Goal: Task Accomplishment & Management: Use online tool/utility

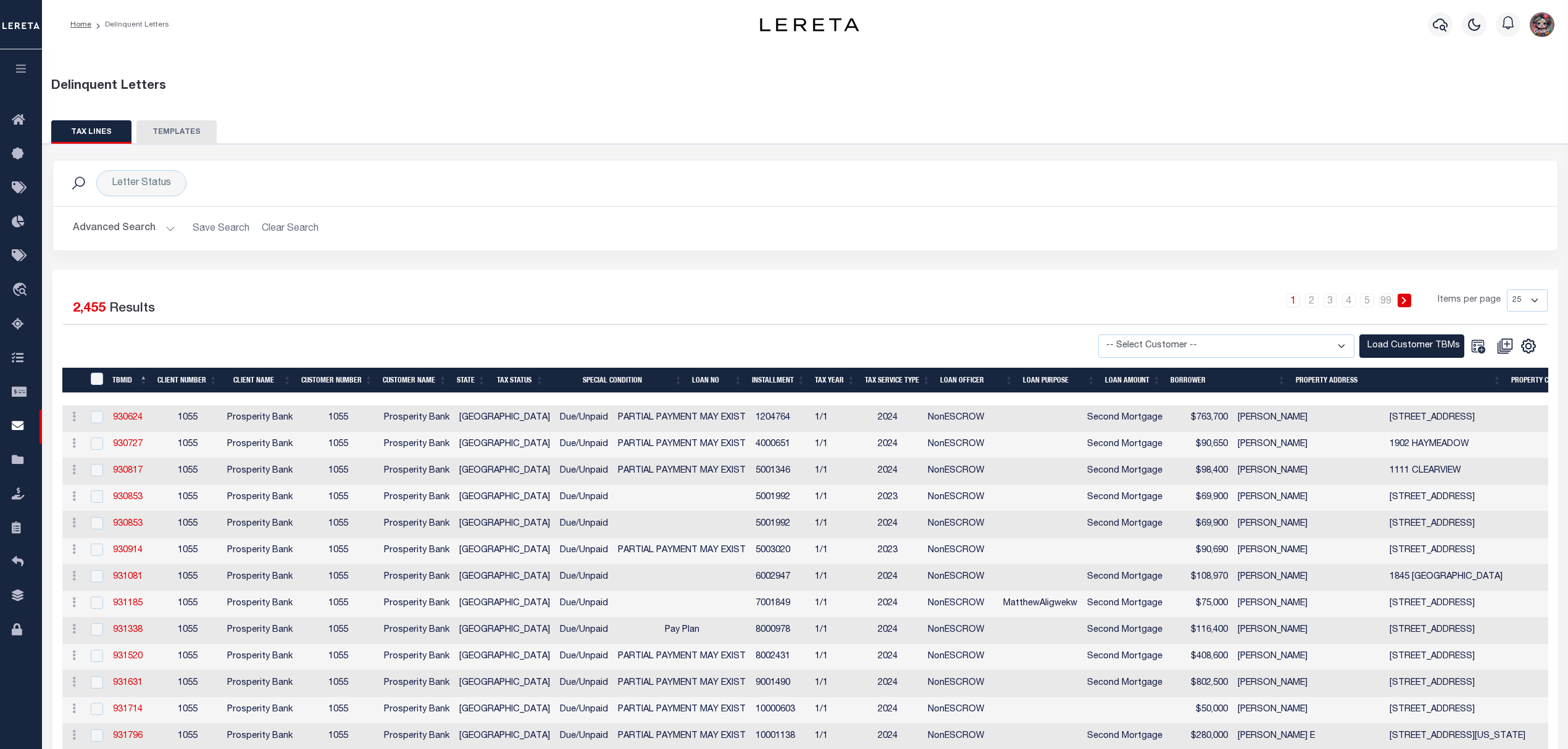
click at [980, 300] on select "25 50 100 500 1000" at bounding box center [1527, 300] width 41 height 22
select select "1000"
click at [980, 290] on select "25 50 100 500 1000" at bounding box center [1527, 300] width 41 height 22
click at [980, 359] on select "-- Select Customer -- Accumatch - Refunds All In Credit Union Amarillo National…" at bounding box center [1226, 347] width 256 height 24
select select "1055"
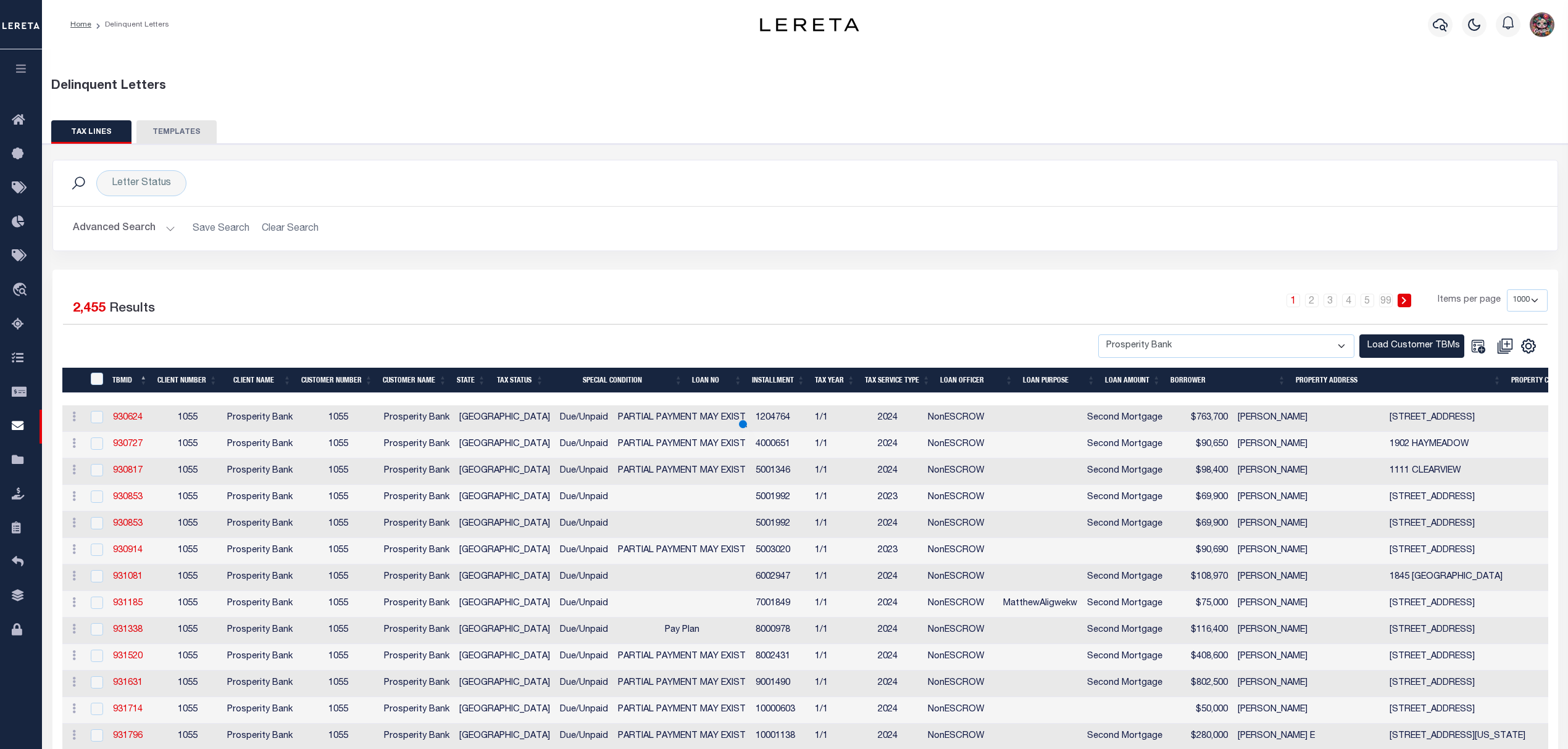
click at [980, 335] on select "-- Select Customer -- Accumatch - Refunds All In Credit Union Amarillo National…" at bounding box center [1226, 347] width 256 height 24
click at [980, 341] on button "Load Customer TBMs" at bounding box center [1412, 347] width 105 height 24
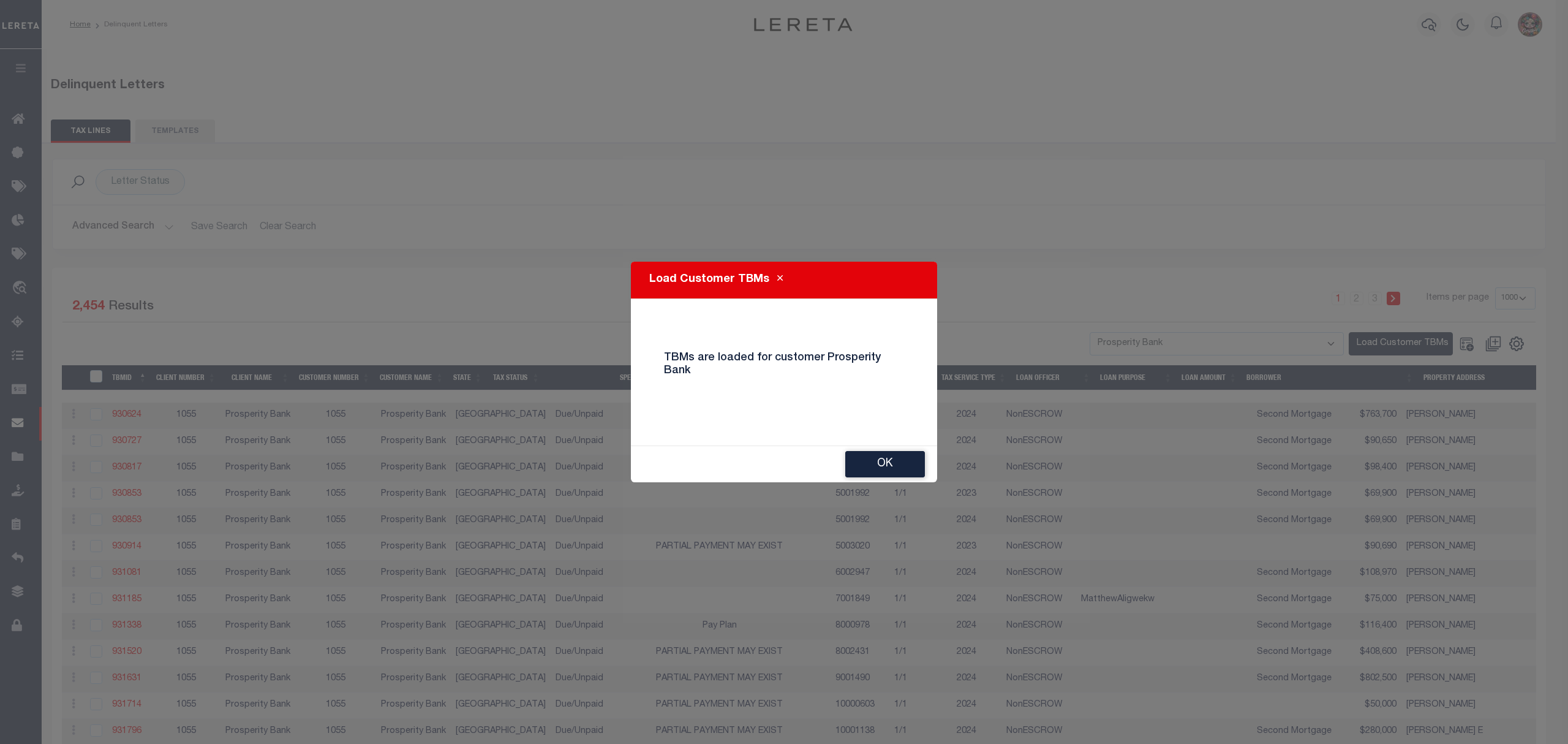
click at [877, 454] on button "Ok" at bounding box center [885, 464] width 79 height 26
click at [952, 458] on td "2024" at bounding box center [977, 468] width 49 height 26
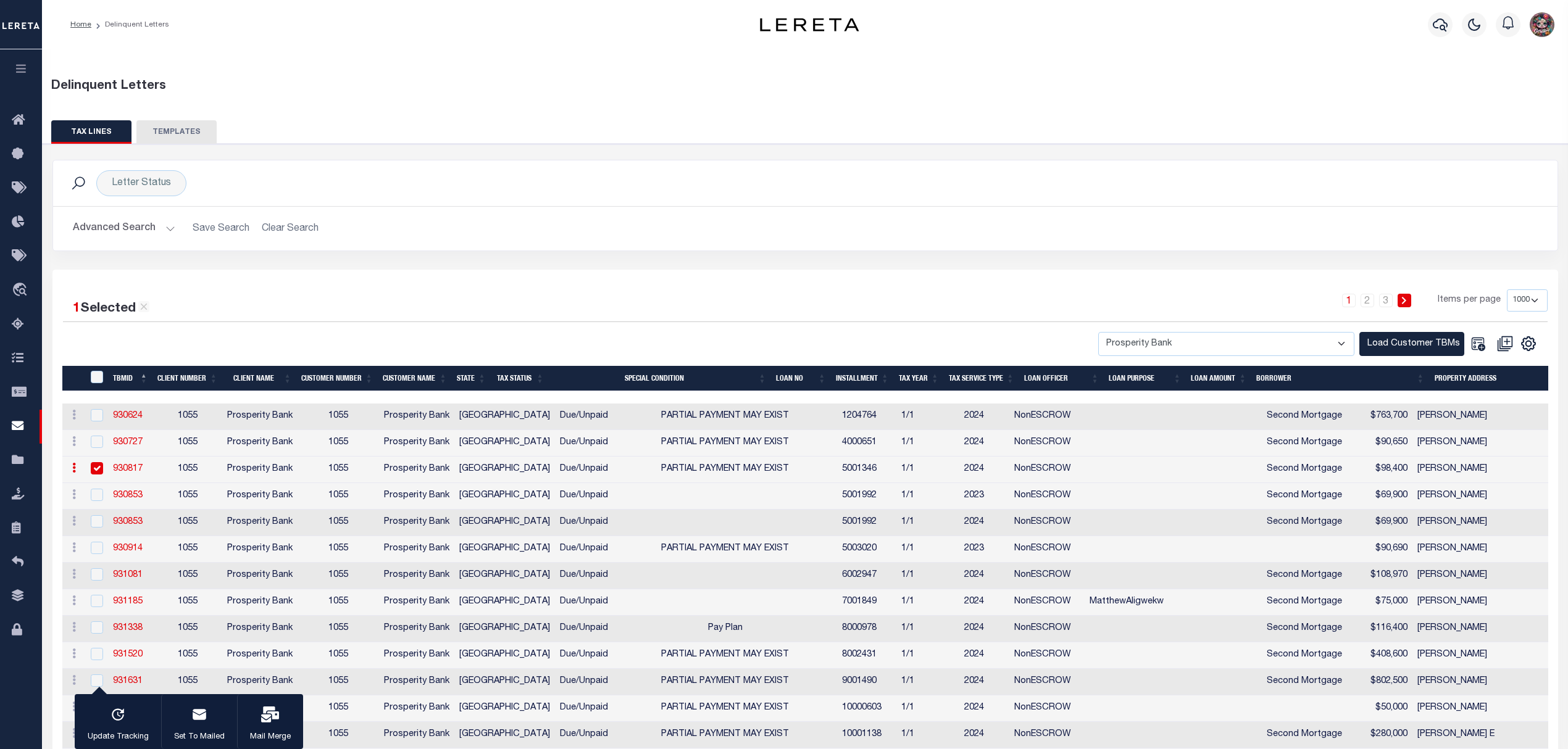
drag, startPoint x: 97, startPoint y: 468, endPoint x: 1534, endPoint y: 353, distance: 1441.6
click at [97, 468] on input "checkbox" at bounding box center [97, 468] width 12 height 12
checkbox input "false"
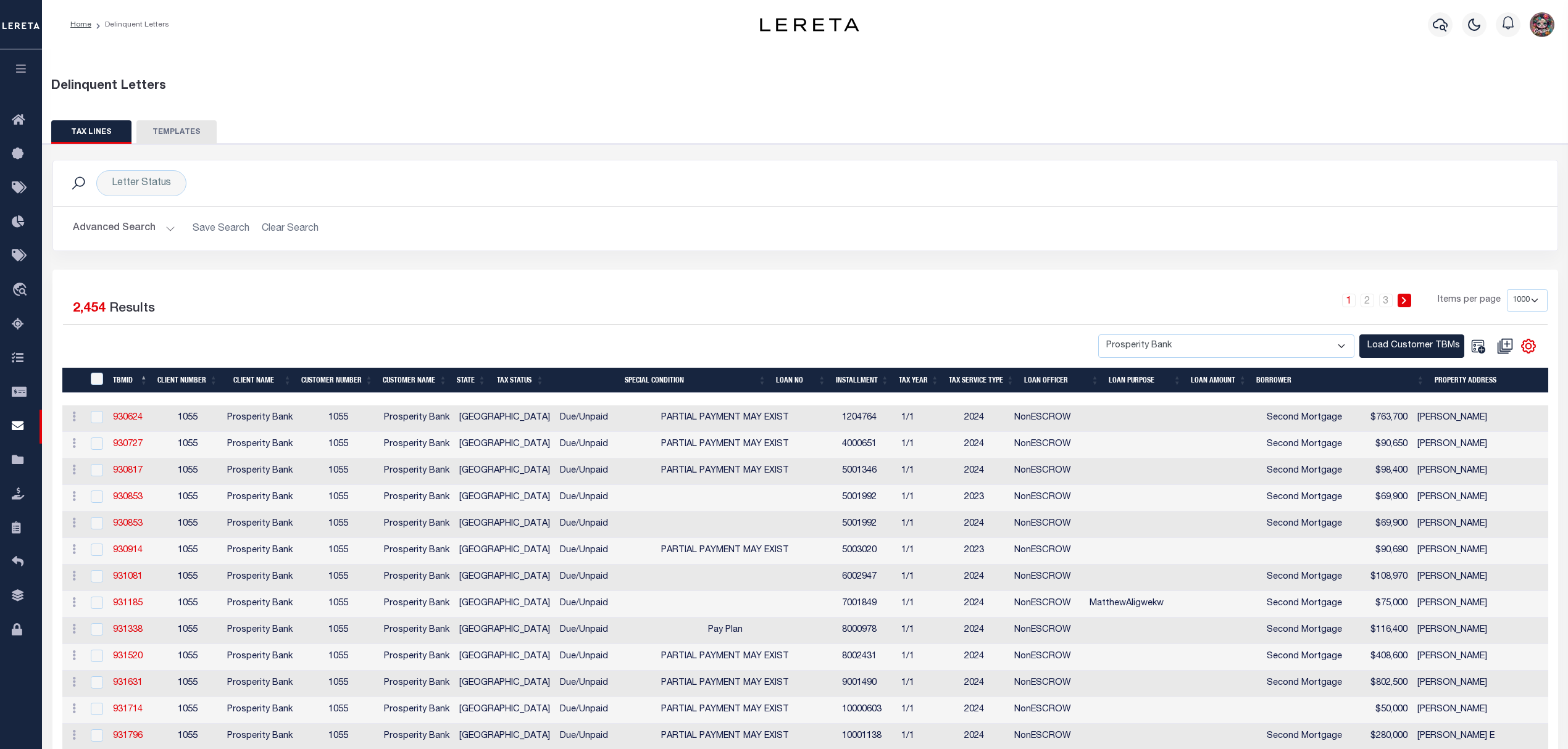
click at [980, 353] on icon "" at bounding box center [1528, 346] width 16 height 16
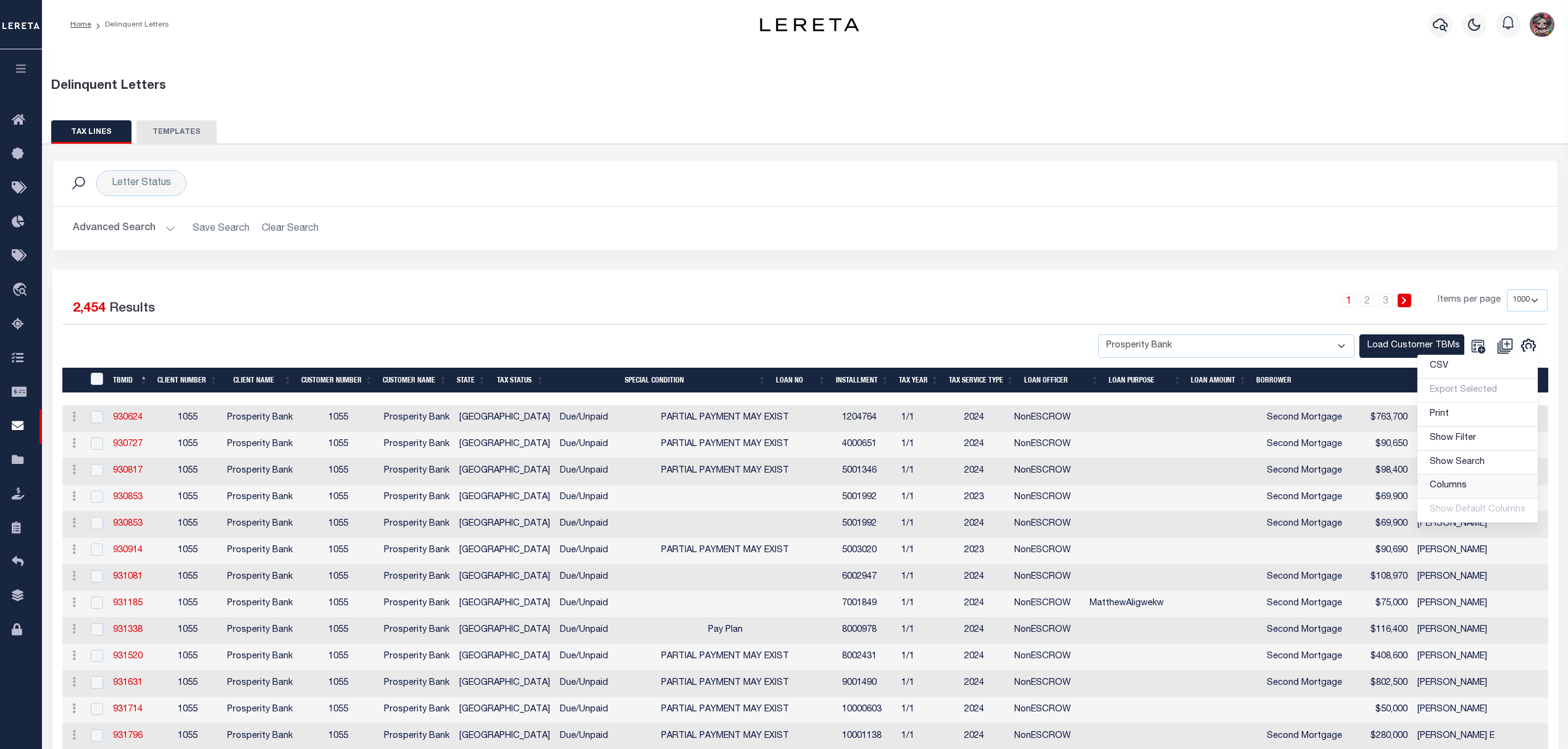
drag, startPoint x: 1465, startPoint y: 492, endPoint x: 1452, endPoint y: 492, distance: 13.0
click at [980, 490] on span "Columns" at bounding box center [1448, 485] width 37 height 8
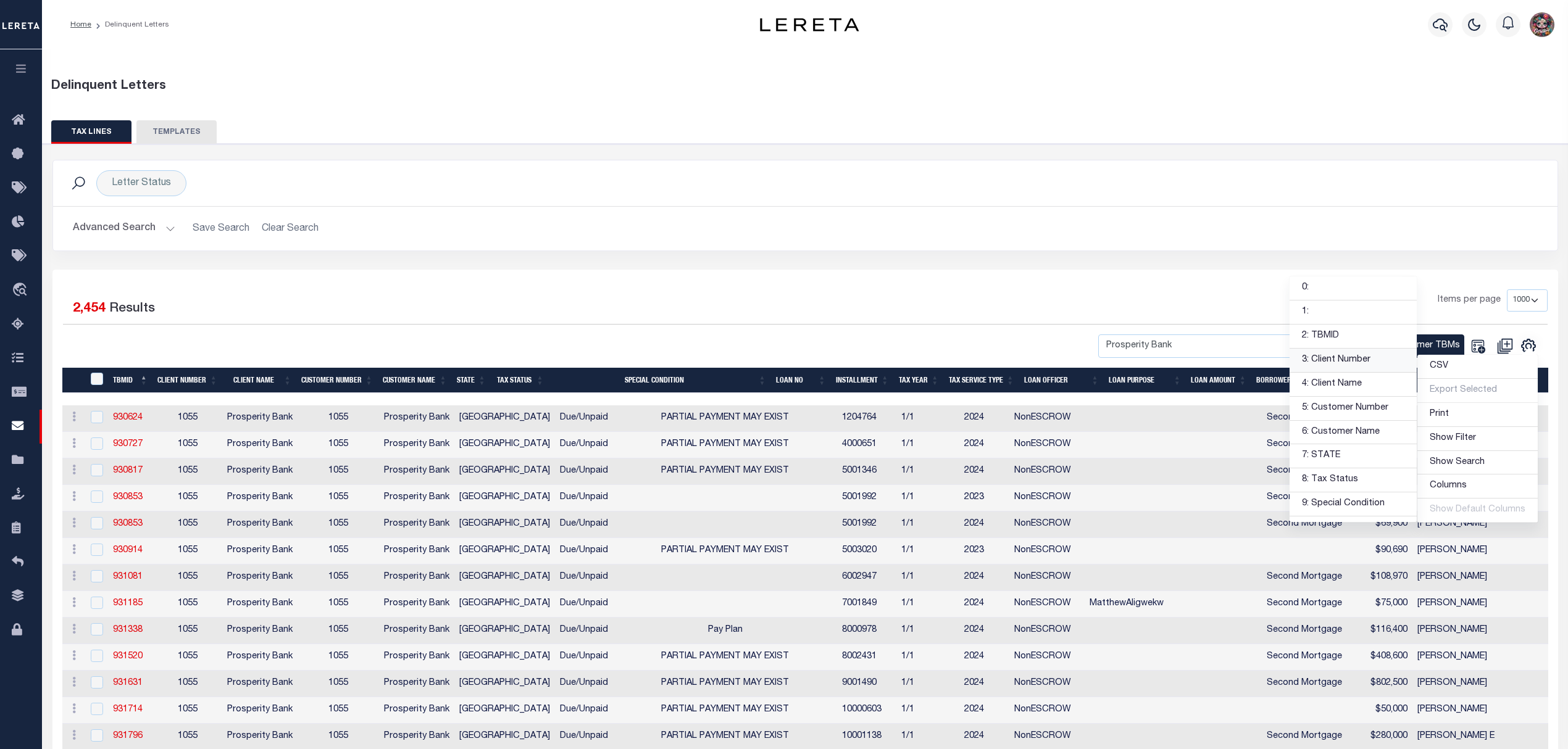
drag, startPoint x: 1347, startPoint y: 362, endPoint x: 1418, endPoint y: 343, distance: 73.5
click at [980, 362] on link "3: Client Number" at bounding box center [1353, 361] width 127 height 24
click at [980, 389] on link "4: Client Name" at bounding box center [1353, 385] width 127 height 24
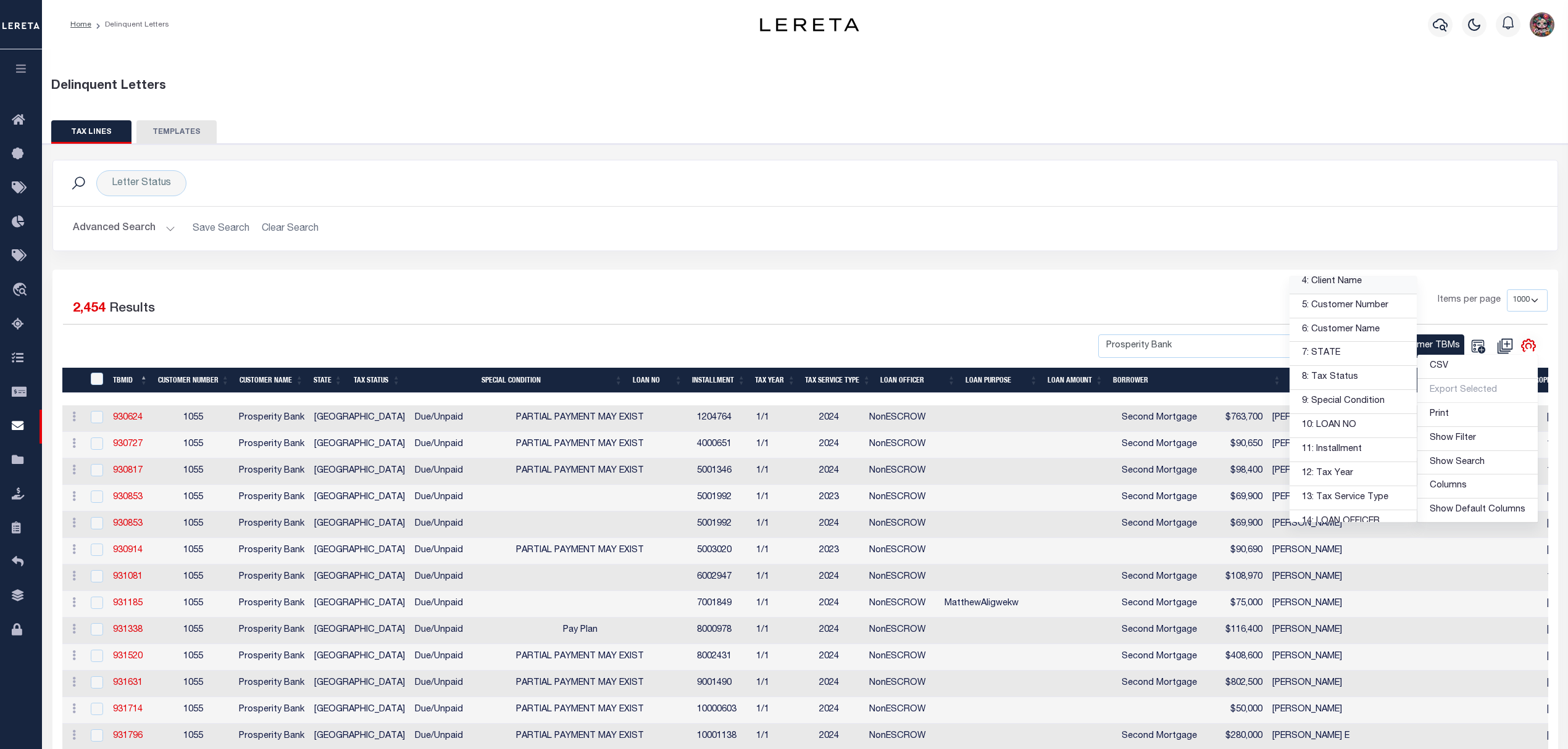
scroll to position [122, 0]
drag, startPoint x: 1350, startPoint y: 363, endPoint x: 1354, endPoint y: 506, distance: 143.1
click at [980, 363] on link "8: Tax Status" at bounding box center [1353, 359] width 127 height 24
click at [980, 383] on link "9: Special Condition" at bounding box center [1353, 383] width 127 height 24
click at [980, 487] on link "13: Tax Service Type" at bounding box center [1353, 479] width 127 height 24
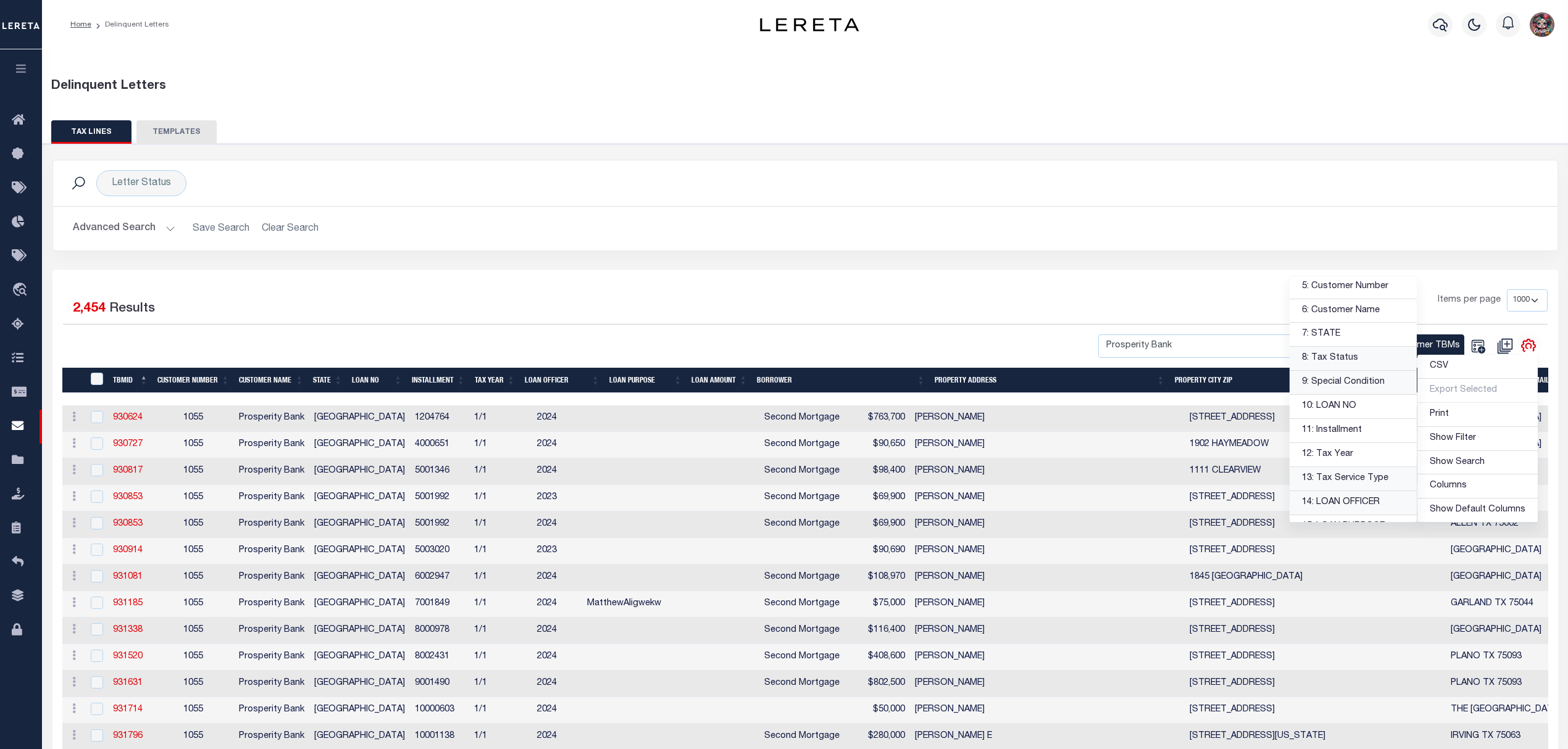
drag, startPoint x: 1354, startPoint y: 506, endPoint x: 1403, endPoint y: 387, distance: 128.7
click at [980, 506] on link "14: LOAN OFFICER" at bounding box center [1353, 504] width 127 height 24
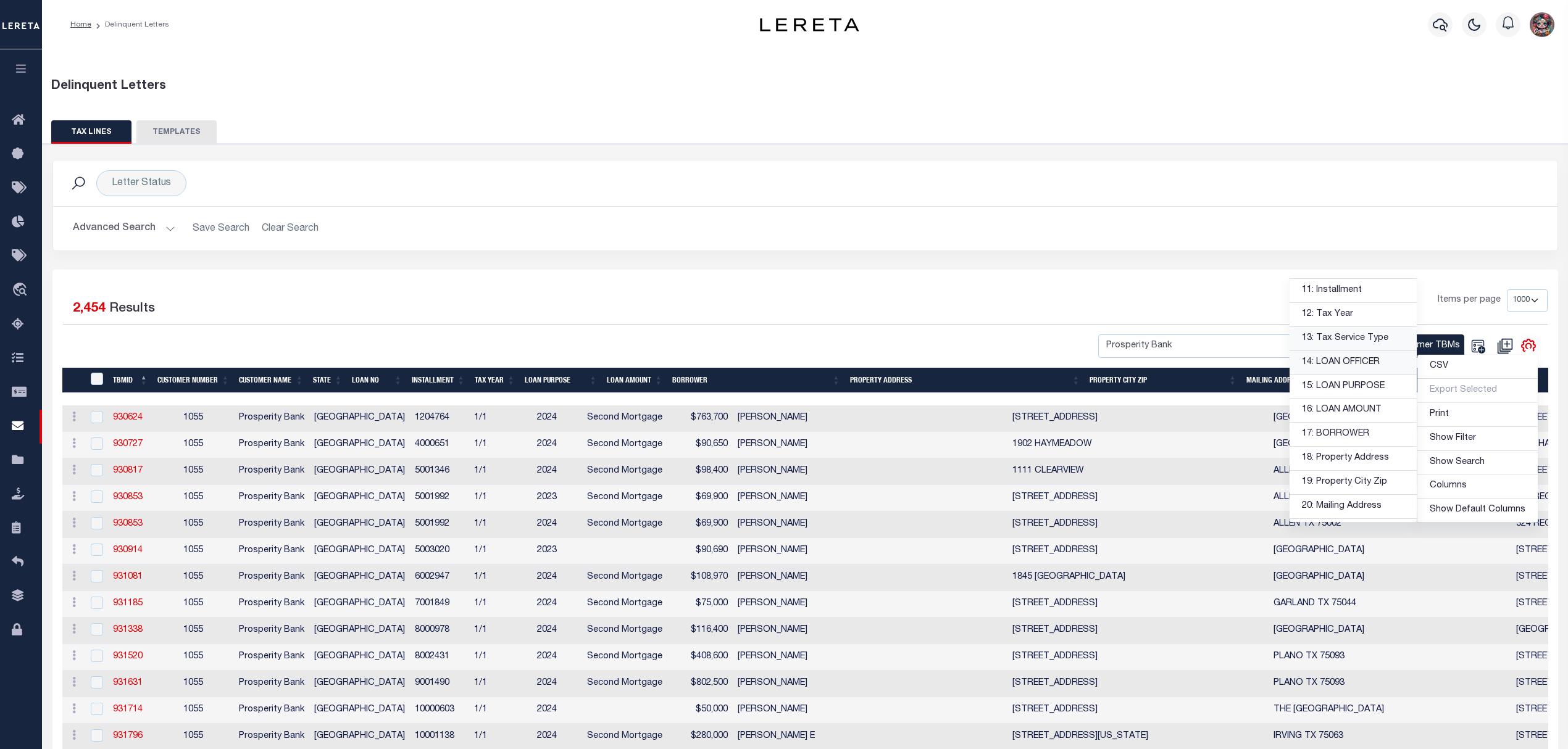
scroll to position [264, 0]
click at [980, 393] on link "15: LOAN PURPOSE" at bounding box center [1353, 385] width 127 height 24
click at [980, 408] on link "16: LOAN AMOUNT" at bounding box center [1353, 408] width 127 height 24
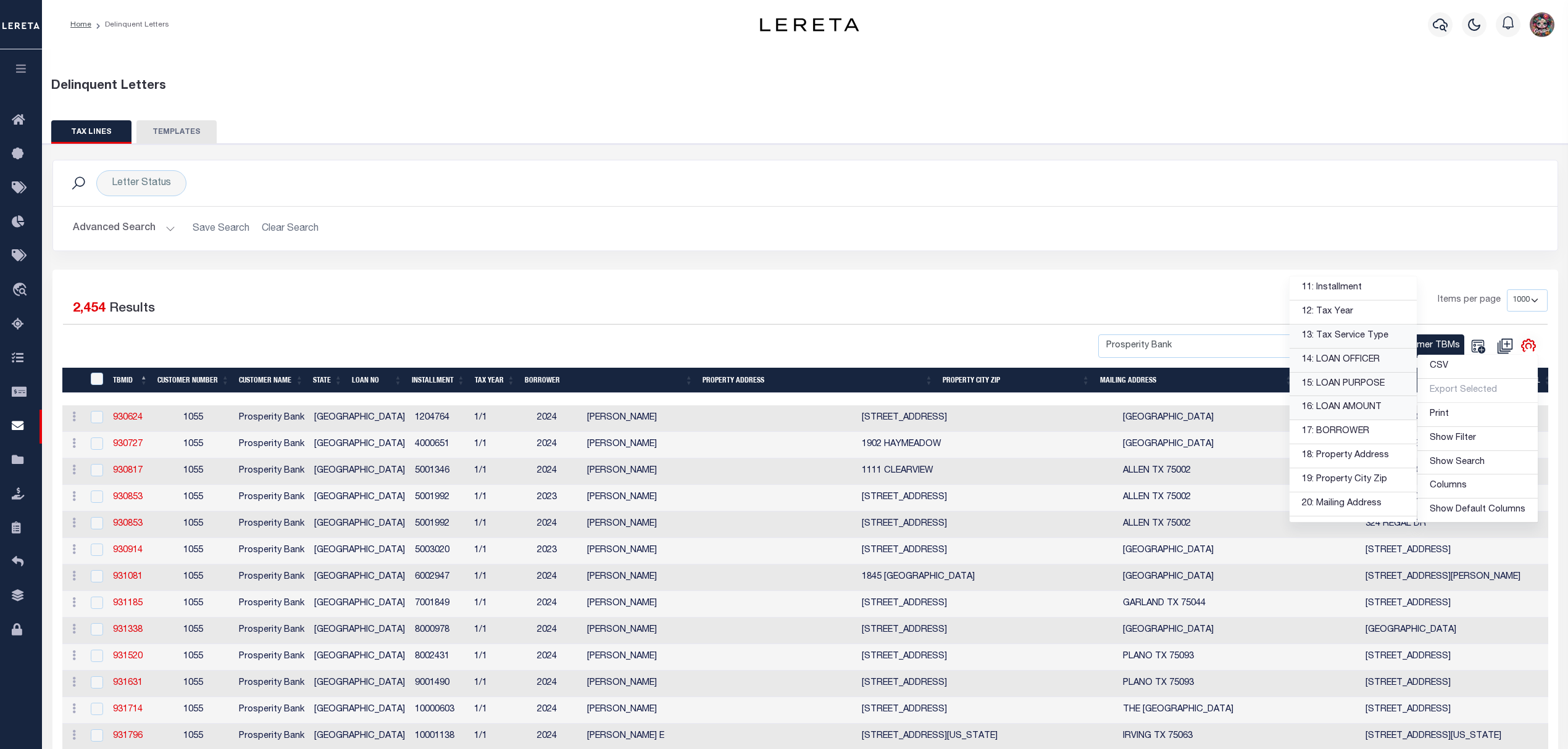
drag, startPoint x: 542, startPoint y: 321, endPoint x: 532, endPoint y: 343, distance: 24.2
click at [542, 321] on div "1 2 3 Items per page 25 50 100 500 1000" at bounding box center [992, 305] width 1109 height 32
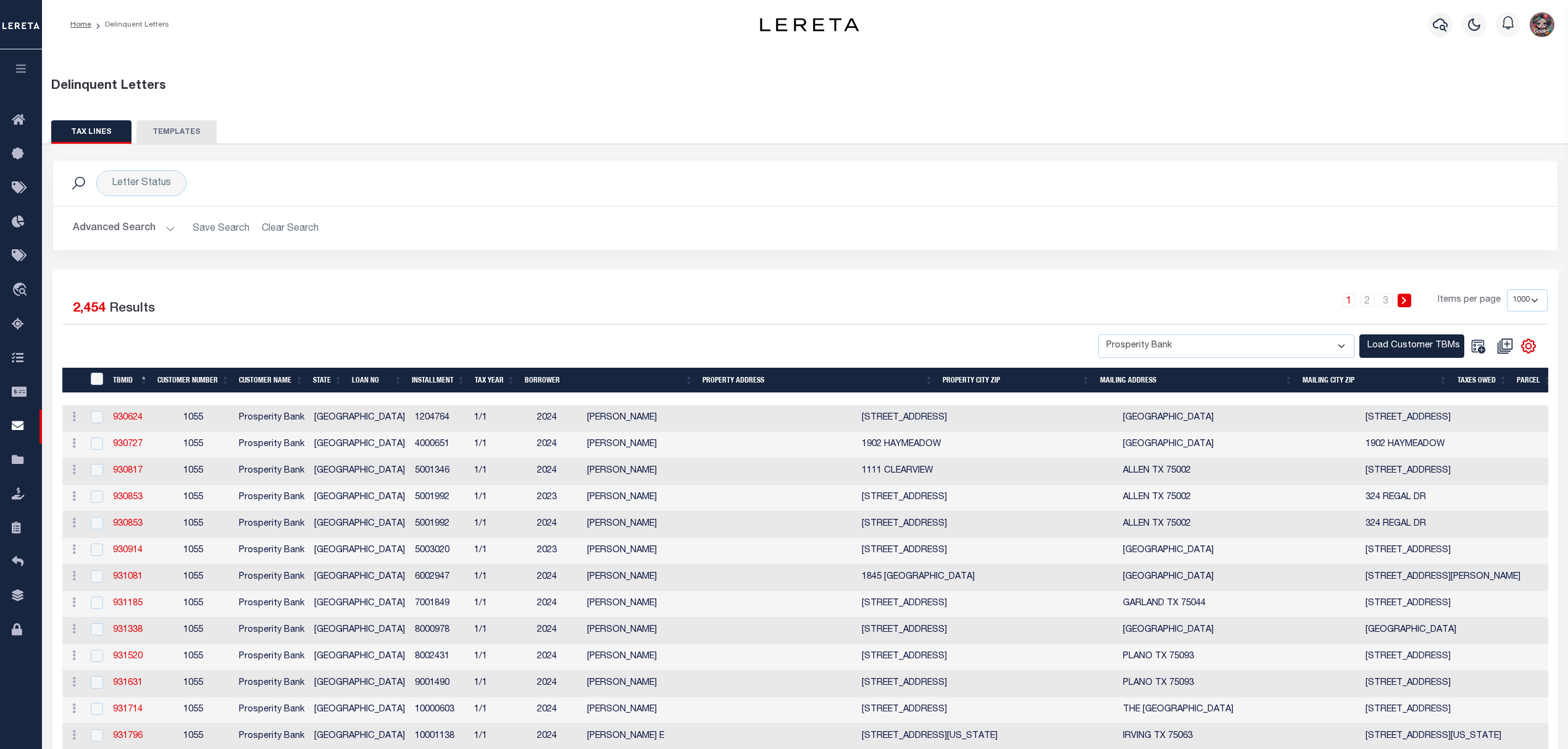
click at [542, 379] on th "BORROWER" at bounding box center [608, 381] width 177 height 26
